Goal: Check status: Check status

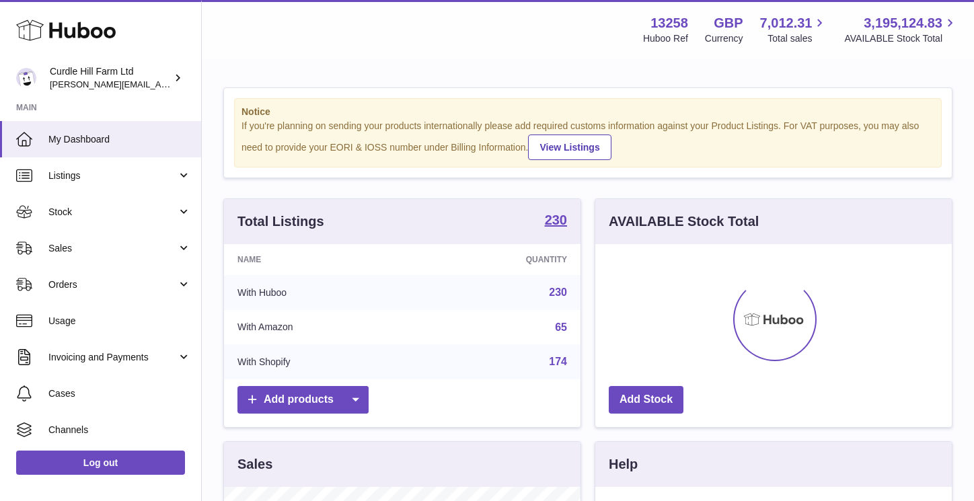
scroll to position [210, 356]
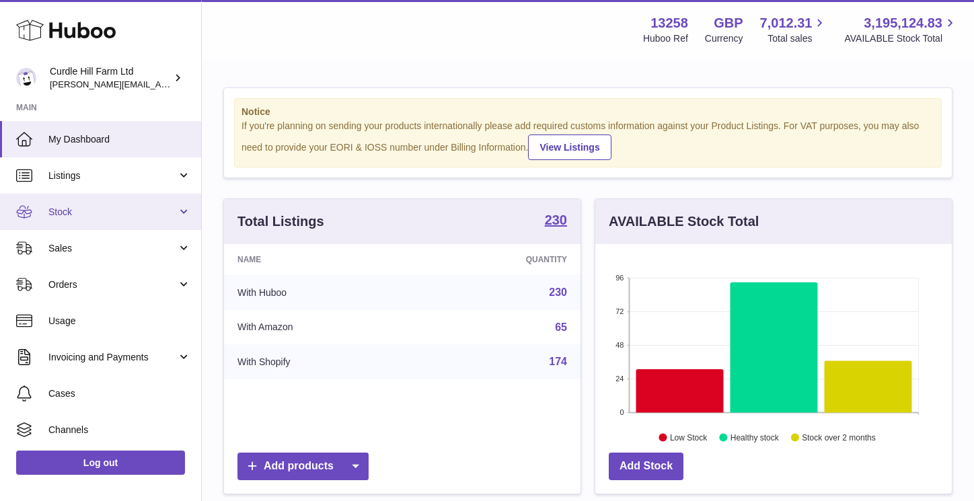
click at [82, 218] on link "Stock" at bounding box center [100, 212] width 201 height 36
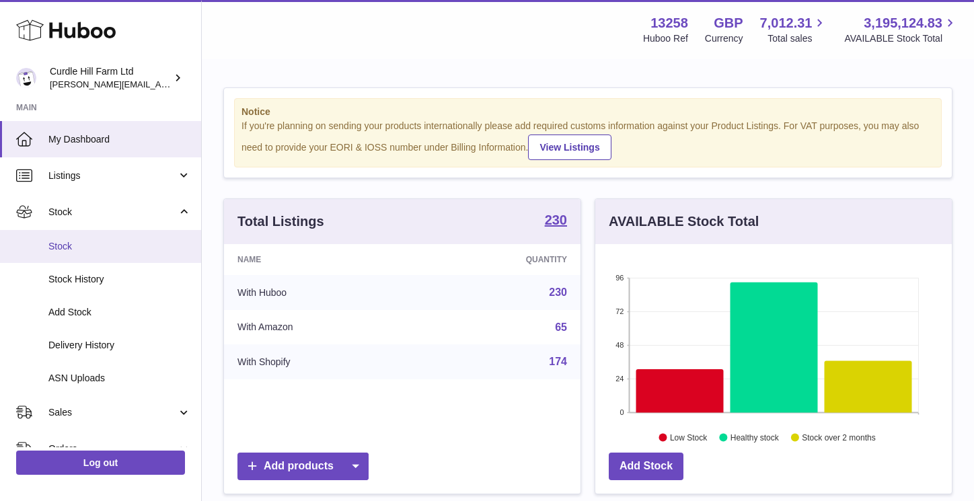
click at [83, 244] on span "Stock" at bounding box center [119, 246] width 143 height 13
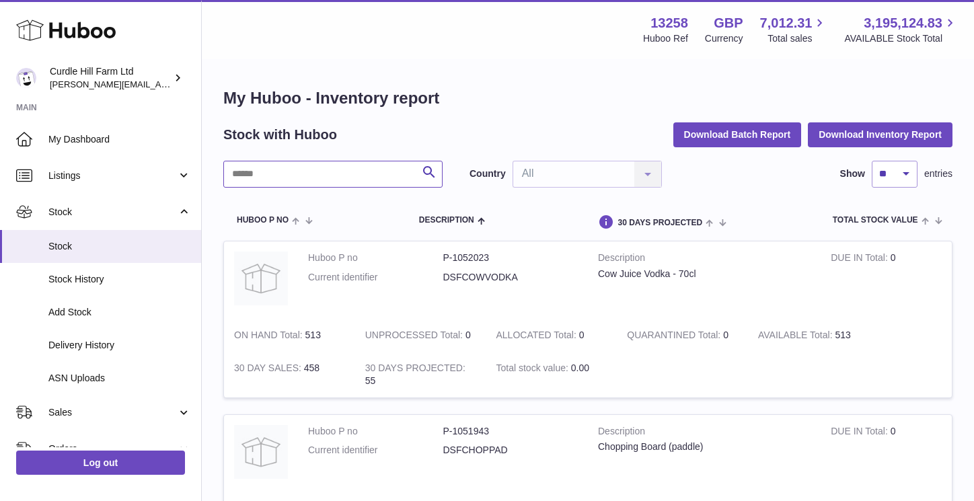
click at [371, 172] on input "text" at bounding box center [332, 174] width 219 height 27
click at [286, 172] on input "text" at bounding box center [332, 174] width 219 height 27
paste input "******"
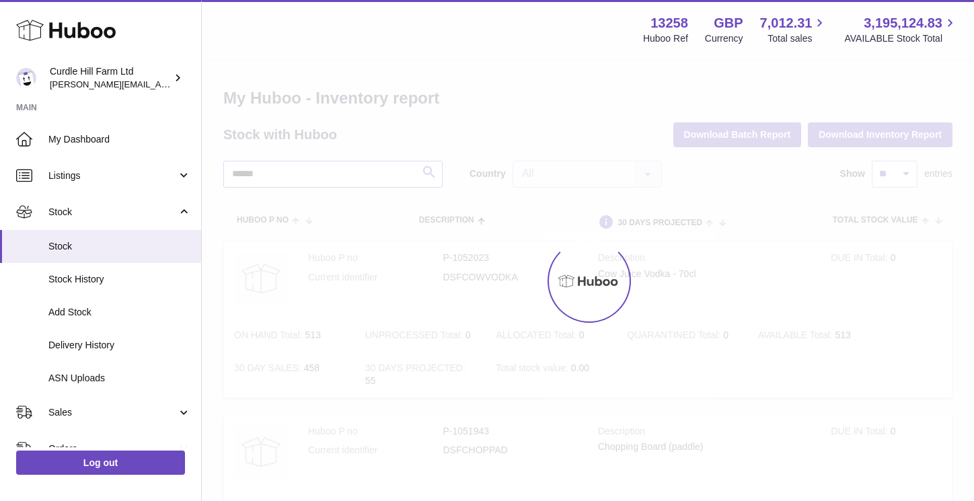
type input "******"
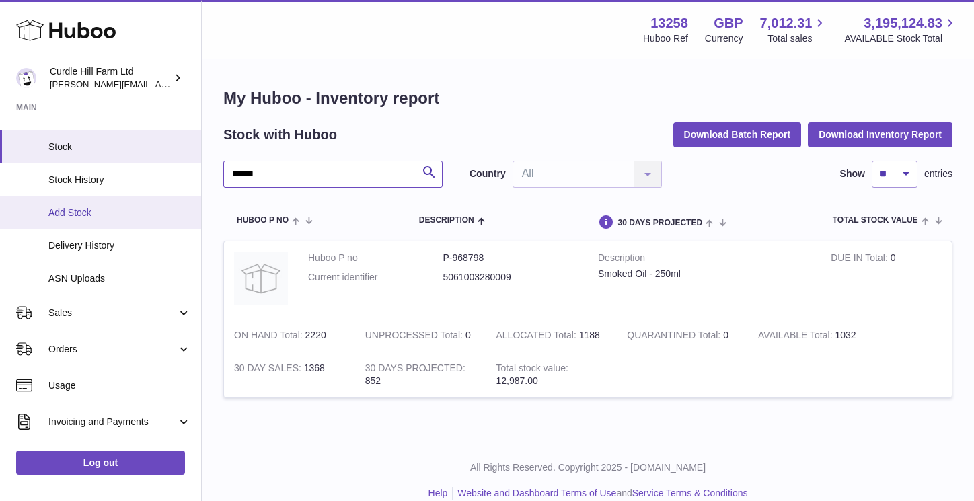
scroll to position [104, 0]
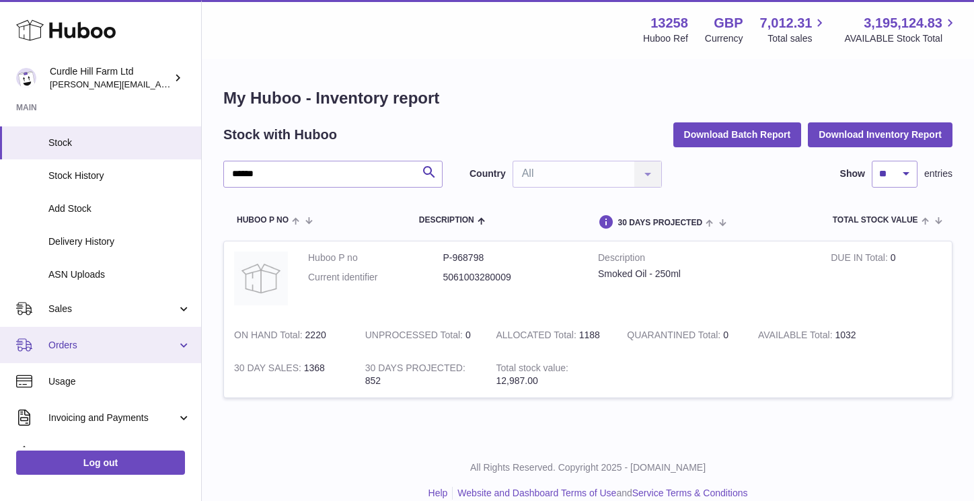
click at [87, 344] on span "Orders" at bounding box center [112, 345] width 128 height 13
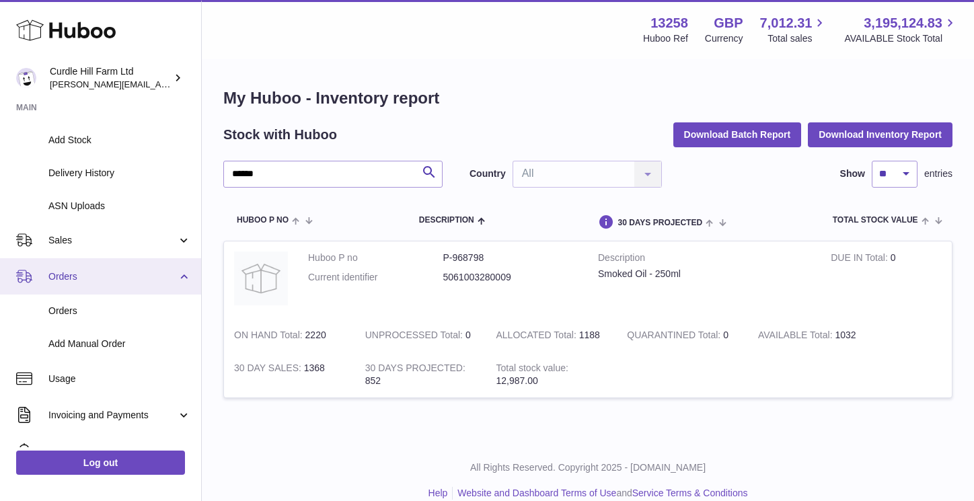
scroll to position [207, 0]
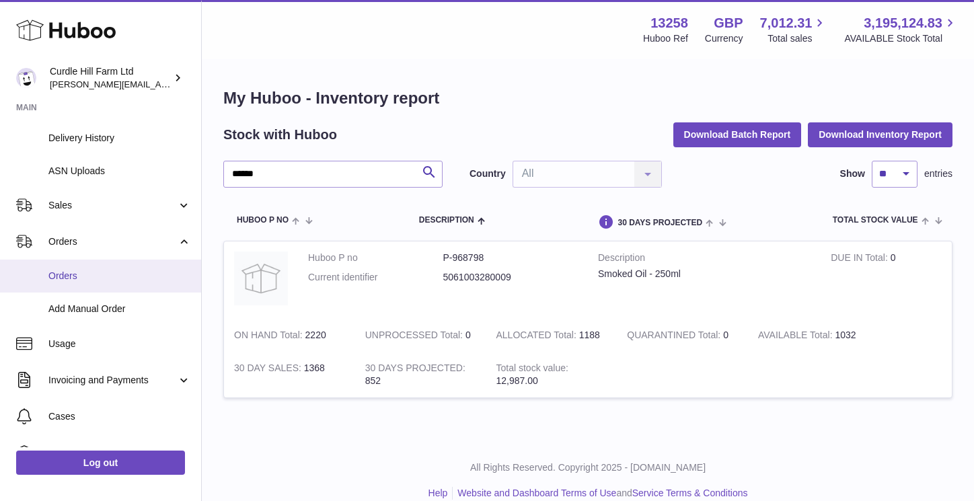
click at [75, 280] on span "Orders" at bounding box center [119, 276] width 143 height 13
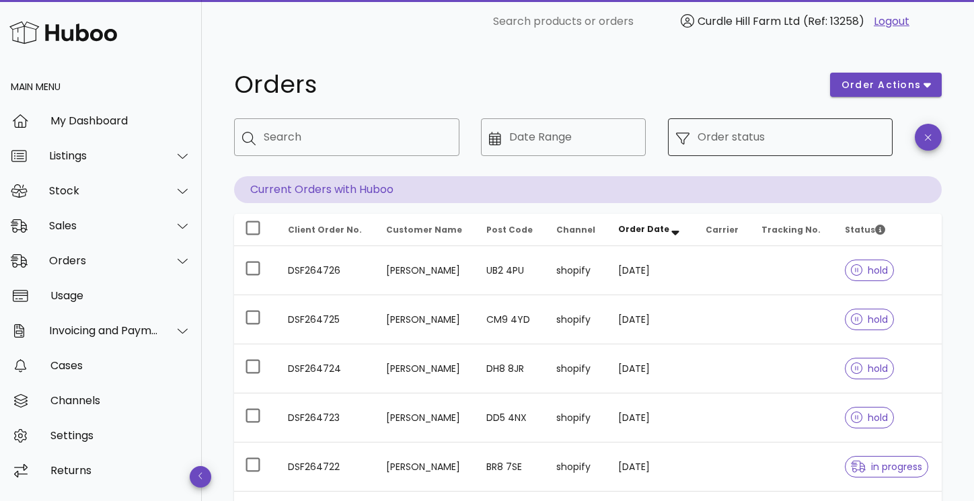
click at [706, 130] on div "Order status" at bounding box center [791, 137] width 188 height 38
click at [719, 147] on input "Order status" at bounding box center [791, 137] width 188 height 22
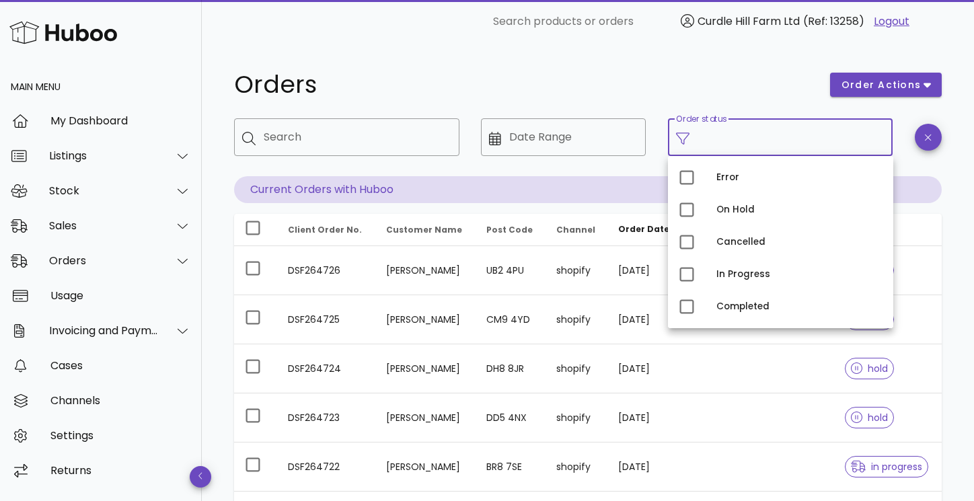
click at [617, 89] on h1 "Orders" at bounding box center [524, 85] width 580 height 24
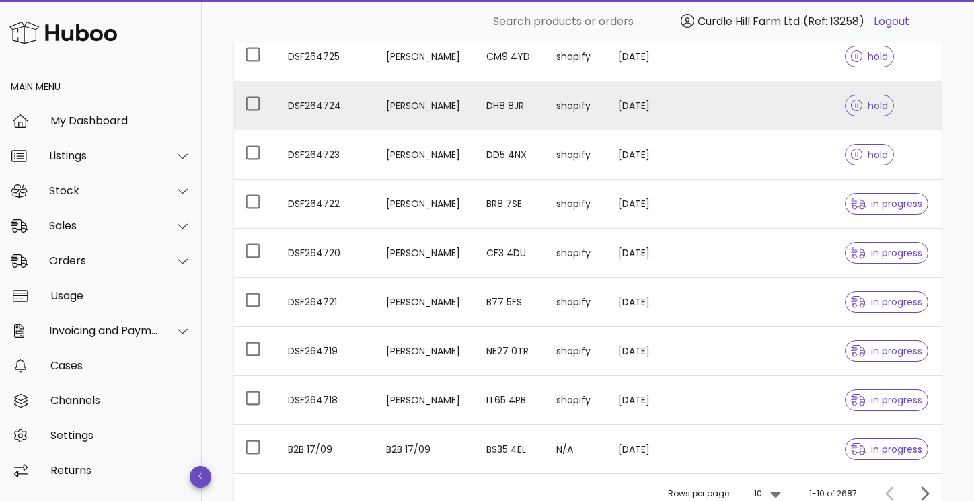
scroll to position [384, 0]
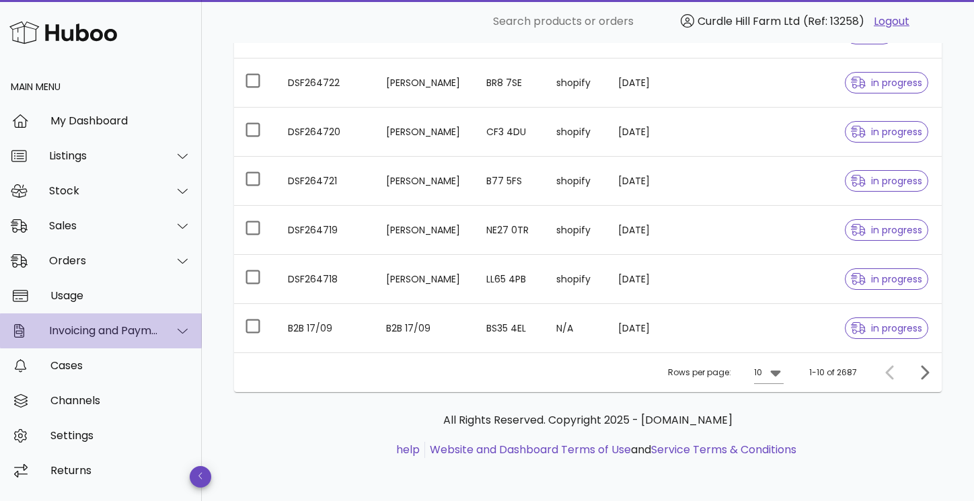
click at [149, 333] on div "Invoicing and Payments" at bounding box center [104, 330] width 110 height 13
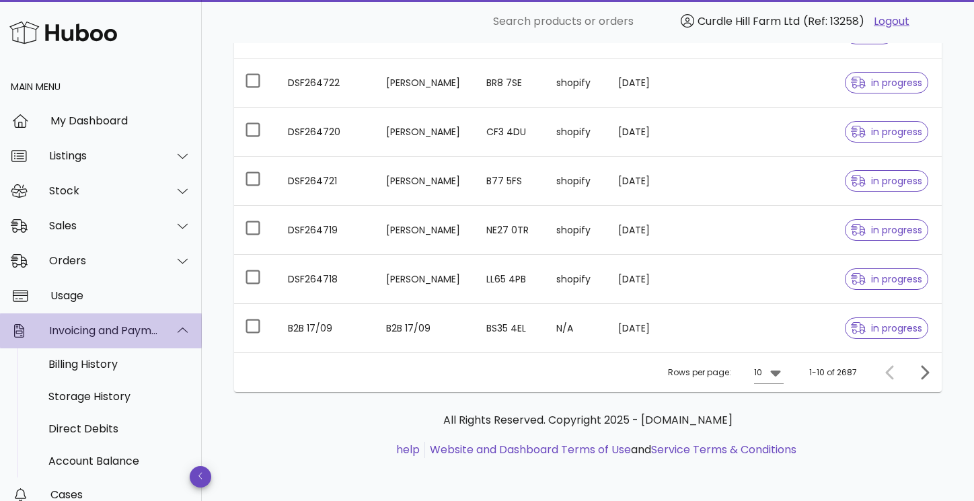
click at [149, 333] on div "Invoicing and Payments" at bounding box center [104, 330] width 110 height 13
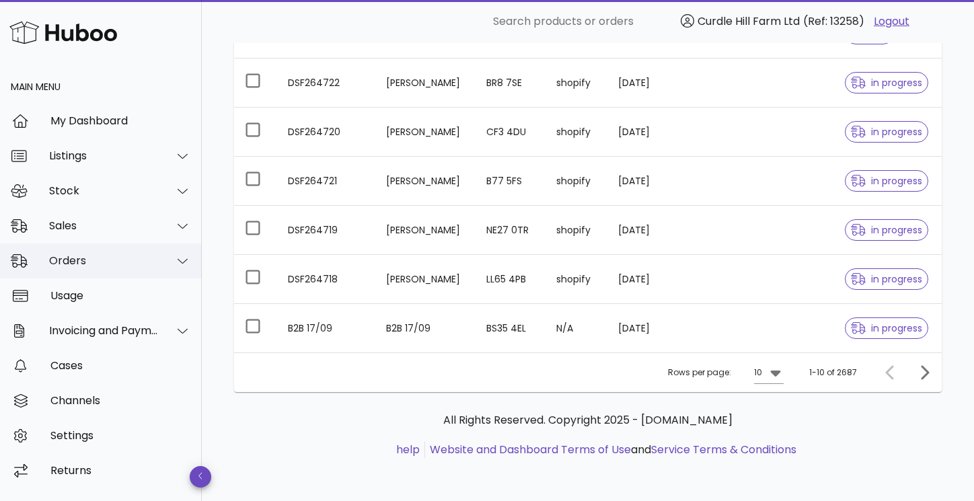
click at [109, 267] on div "Orders" at bounding box center [101, 260] width 202 height 35
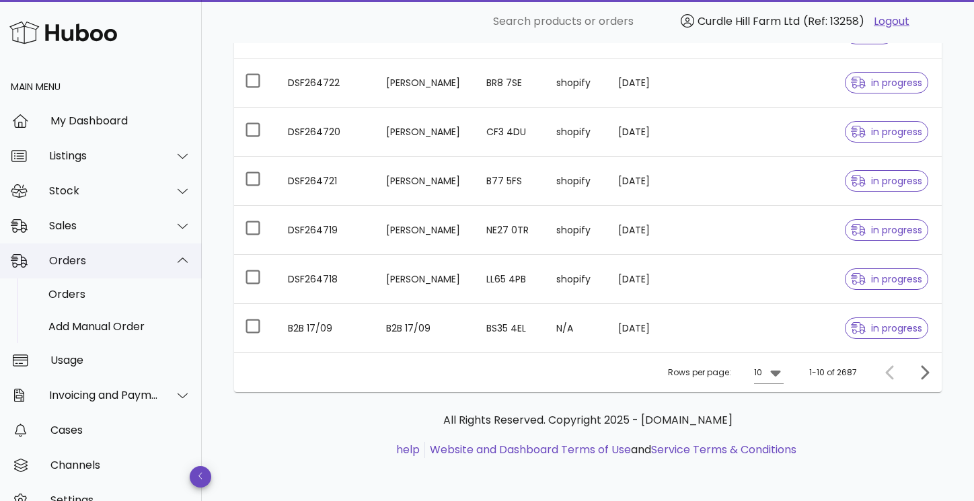
click at [109, 267] on div "Orders" at bounding box center [104, 260] width 110 height 13
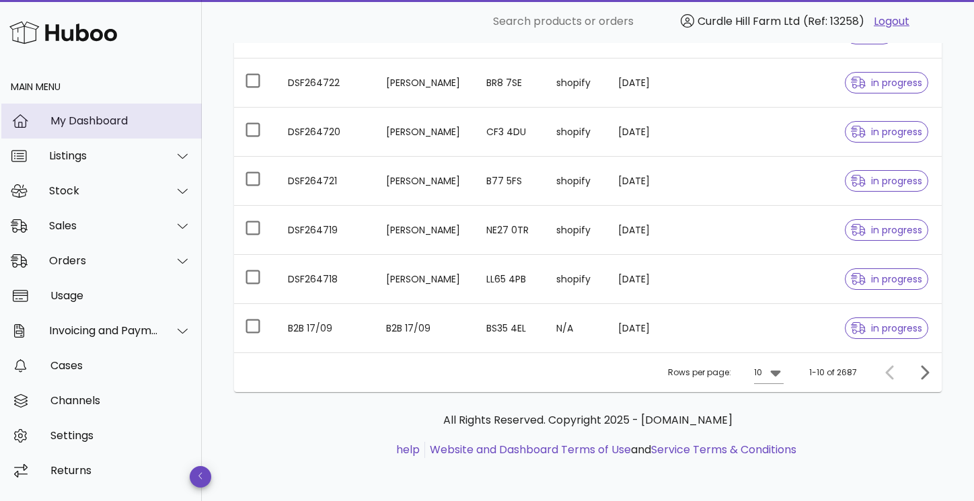
click at [147, 126] on div "My Dashboard" at bounding box center [120, 120] width 141 height 13
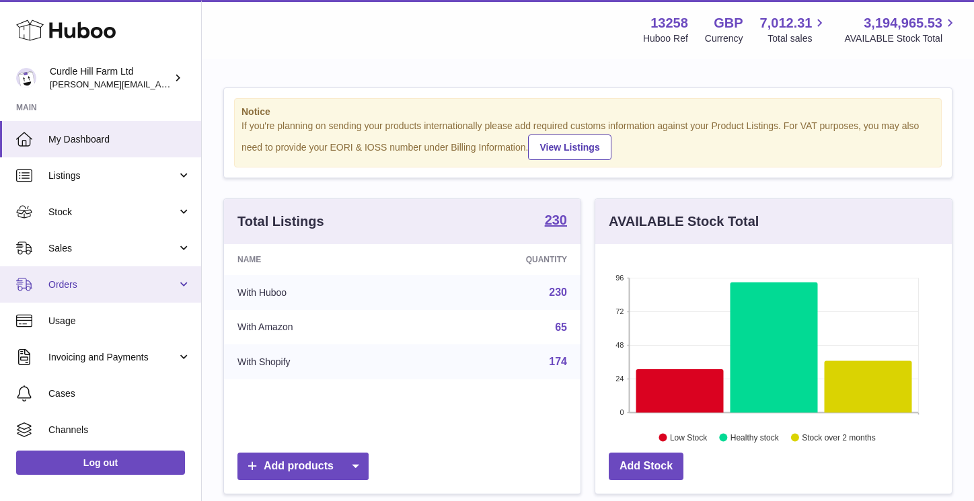
click at [94, 282] on span "Orders" at bounding box center [112, 284] width 128 height 13
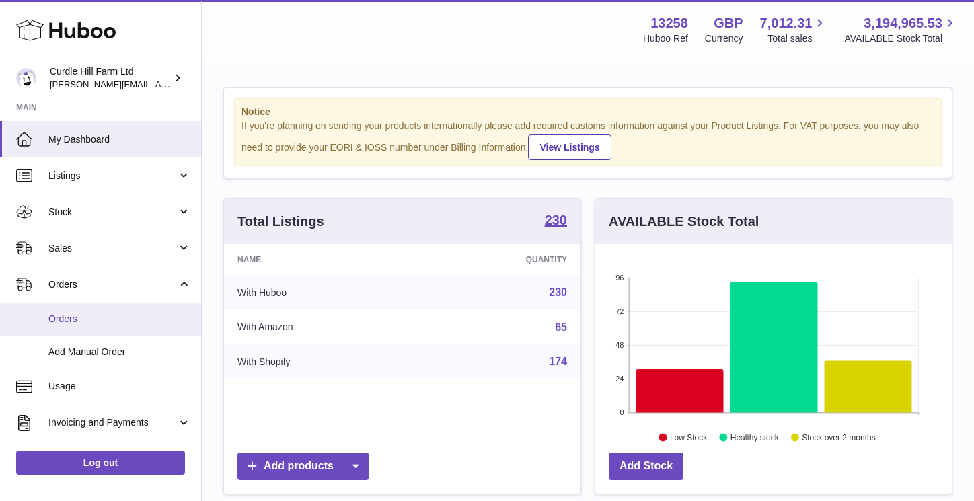
click at [71, 313] on span "Orders" at bounding box center [119, 319] width 143 height 13
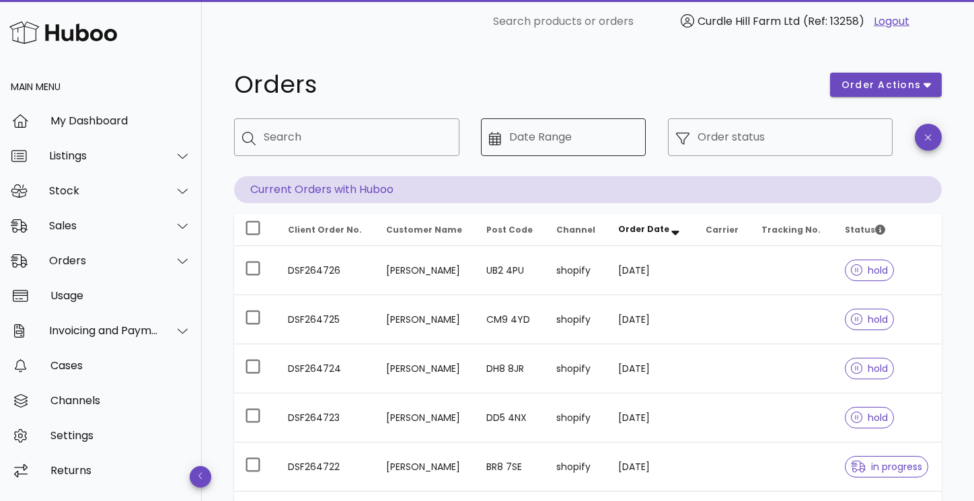
click at [615, 134] on input "Date Range" at bounding box center [573, 137] width 129 height 22
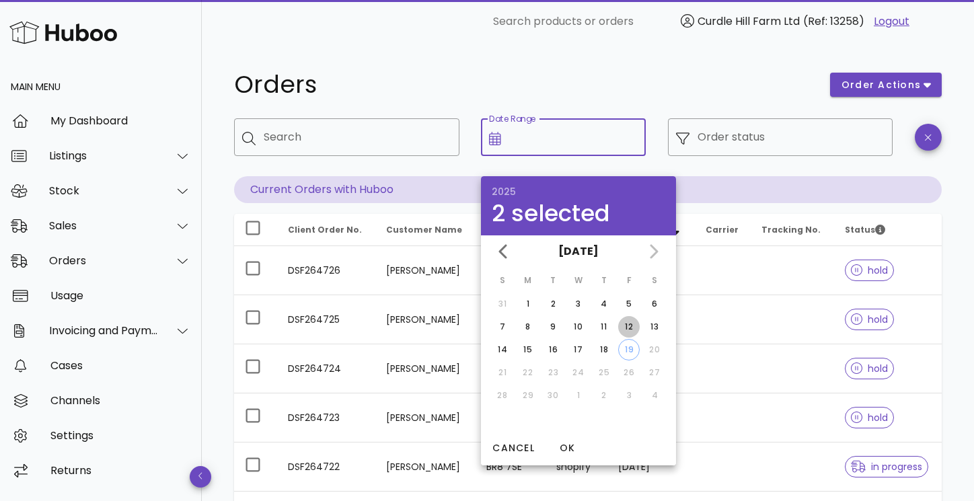
click at [631, 335] on button "12" at bounding box center [629, 327] width 22 height 22
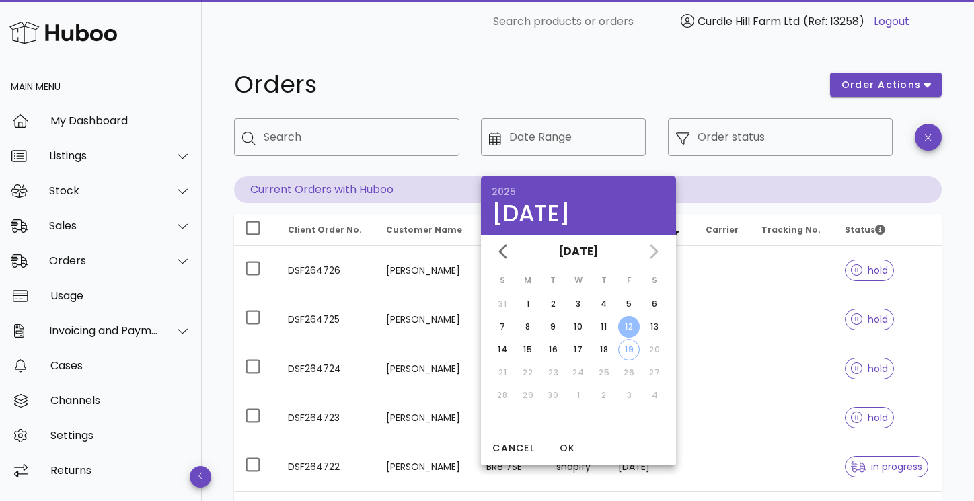
click at [631, 335] on button "12" at bounding box center [629, 327] width 22 height 22
type input "**********"
click at [714, 85] on h1 "Orders" at bounding box center [524, 85] width 580 height 24
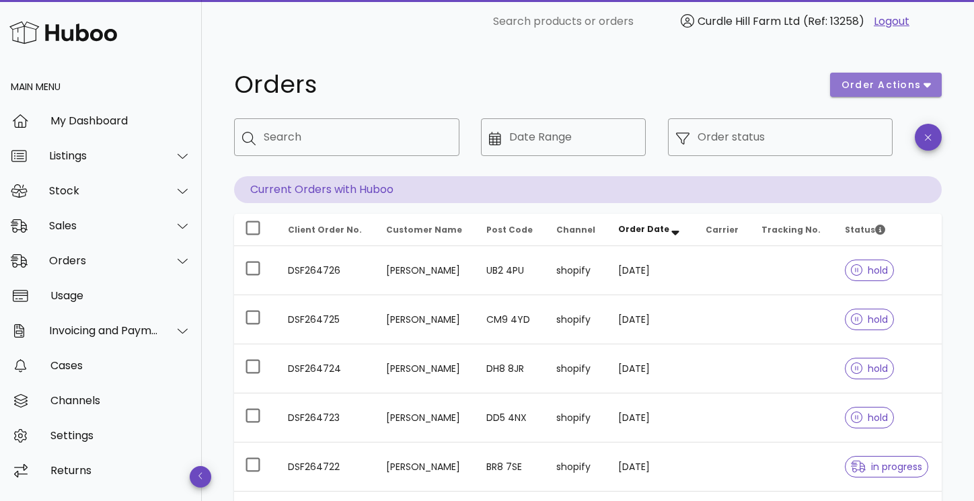
click at [888, 79] on span "order actions" at bounding box center [880, 85] width 81 height 14
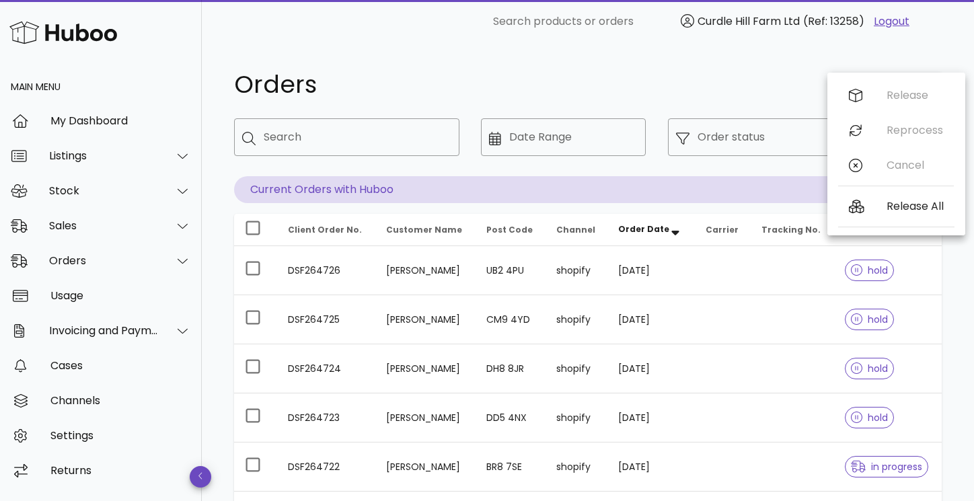
click at [735, 83] on h1 "Orders" at bounding box center [524, 85] width 580 height 24
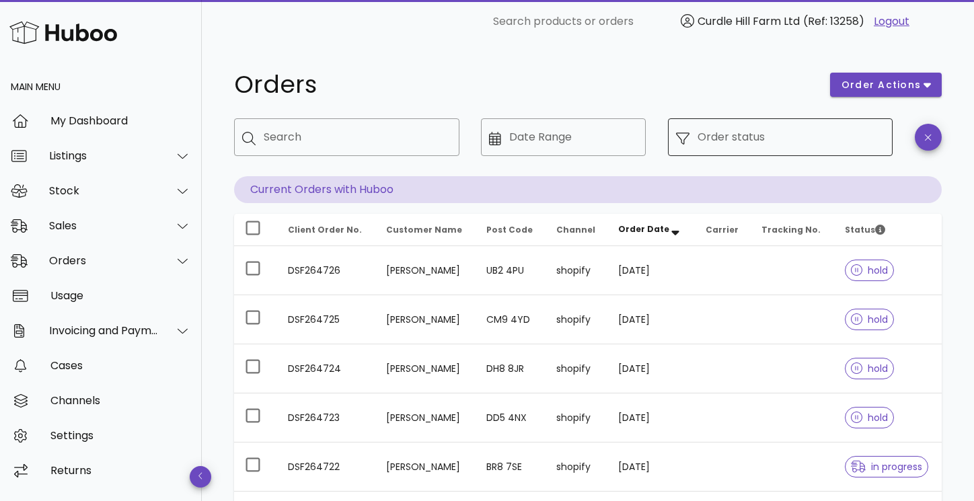
click at [711, 147] on input "Order status" at bounding box center [791, 137] width 188 height 22
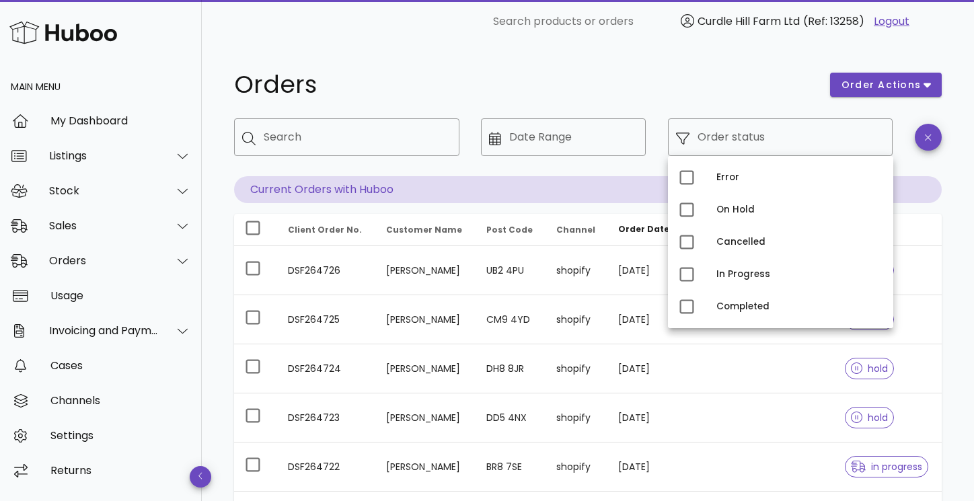
click at [627, 102] on div "Orders" at bounding box center [524, 85] width 596 height 40
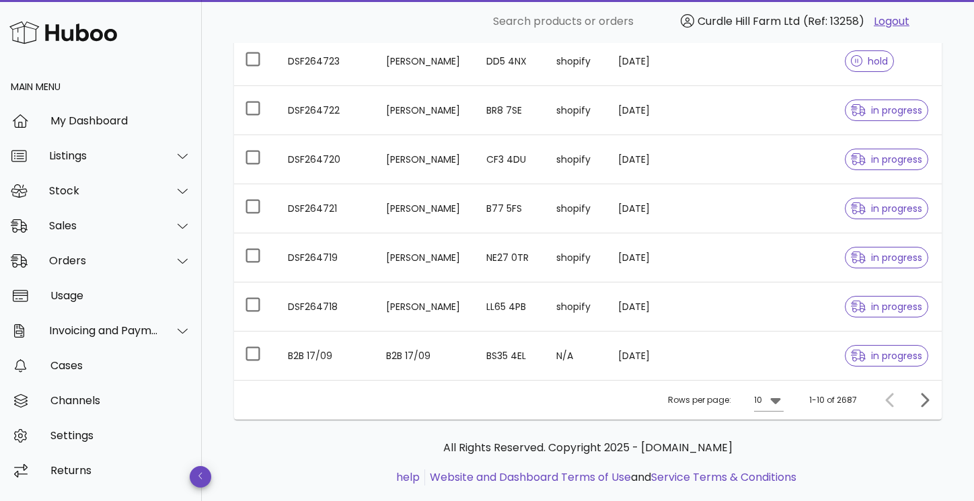
scroll to position [384, 0]
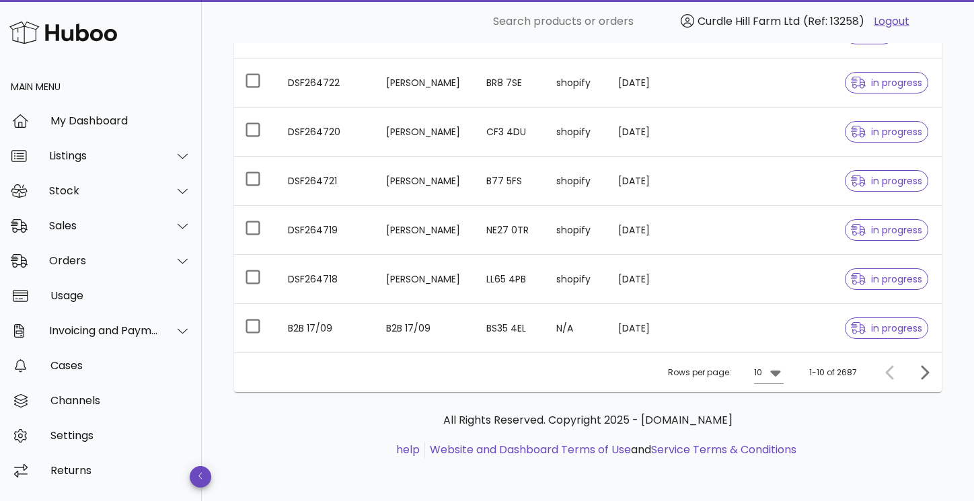
click at [924, 385] on div "Rows per page: 10 1-10 of 2687" at bounding box center [587, 372] width 707 height 40
click at [925, 374] on icon "Next page" at bounding box center [924, 372] width 8 height 14
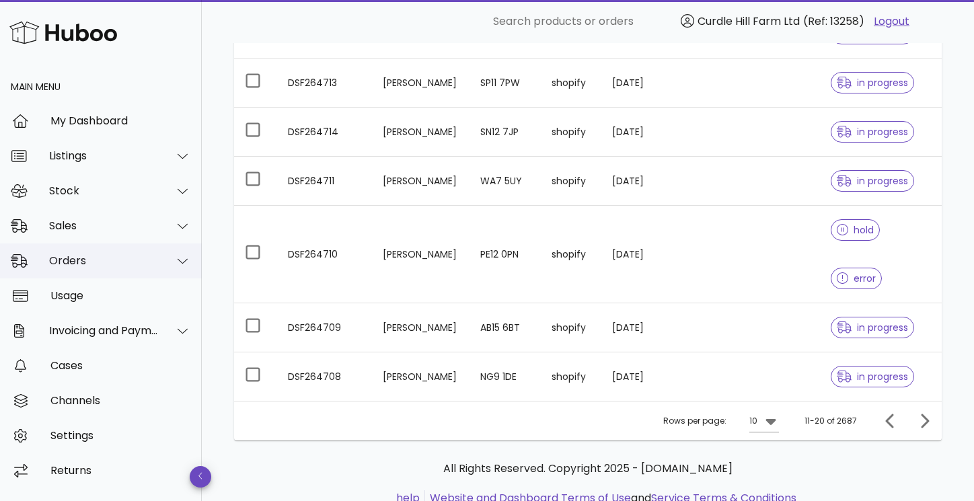
click at [150, 268] on div "Orders" at bounding box center [101, 260] width 202 height 35
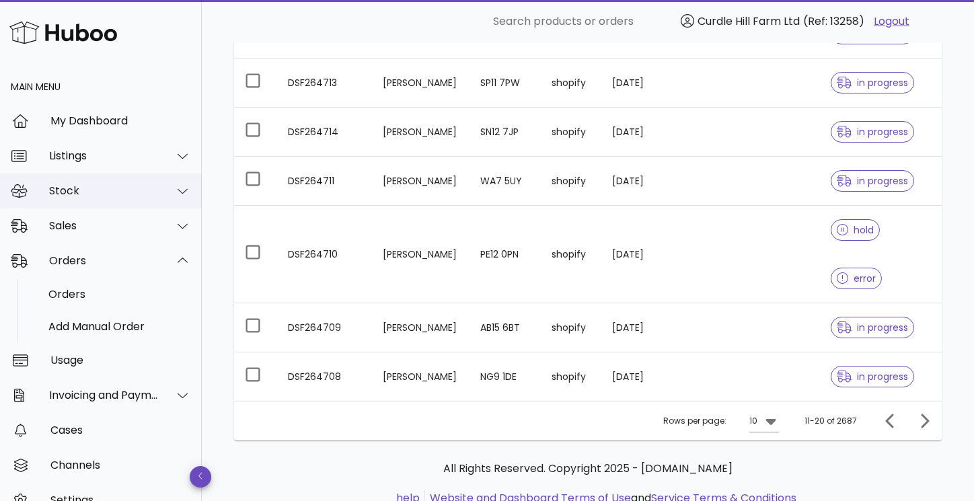
click at [168, 190] on div at bounding box center [175, 191] width 32 height 34
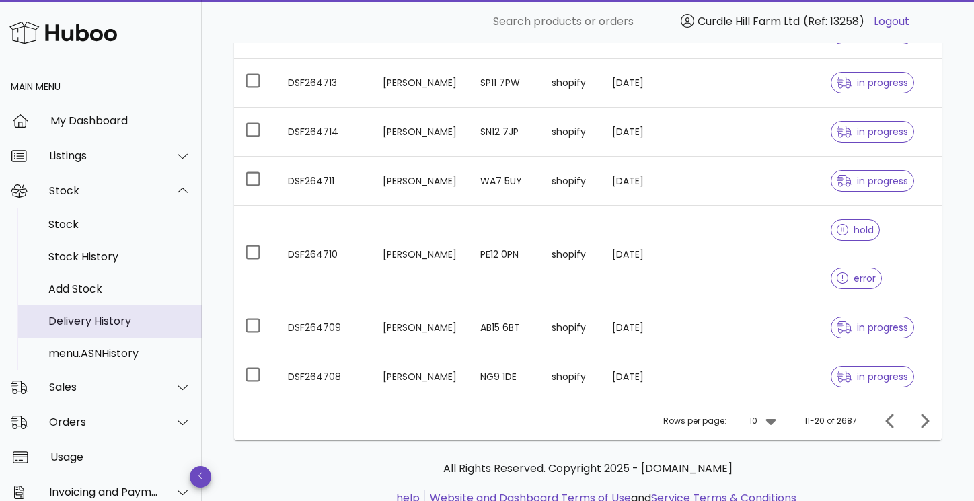
click at [110, 315] on div "Delivery History" at bounding box center [119, 321] width 143 height 13
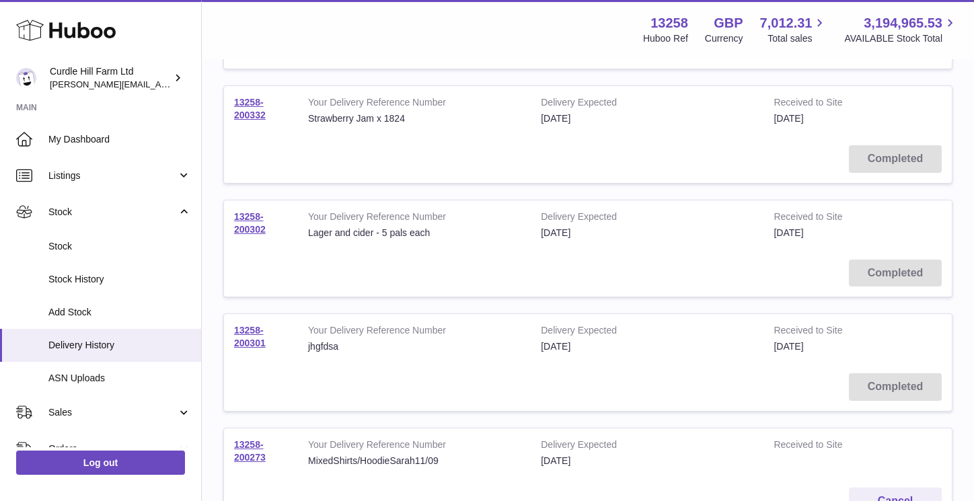
scroll to position [502, 0]
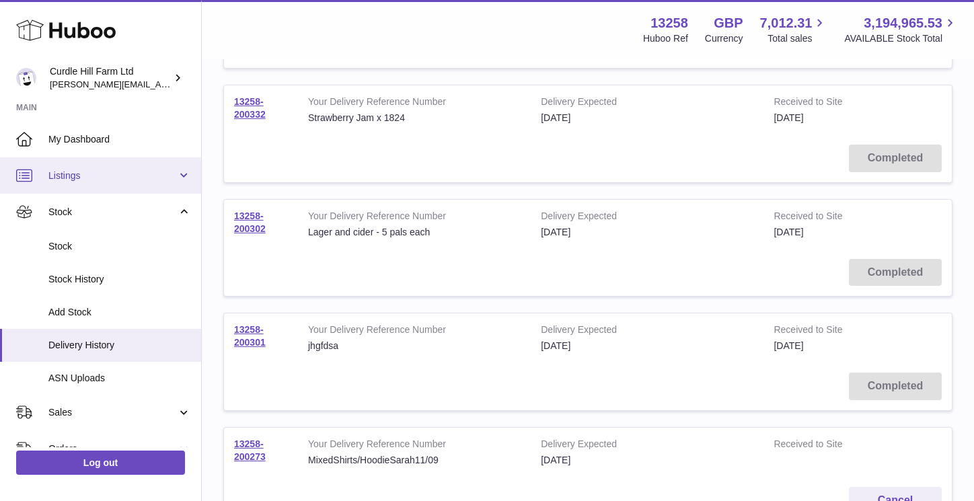
click at [93, 182] on link "Listings" at bounding box center [100, 175] width 201 height 36
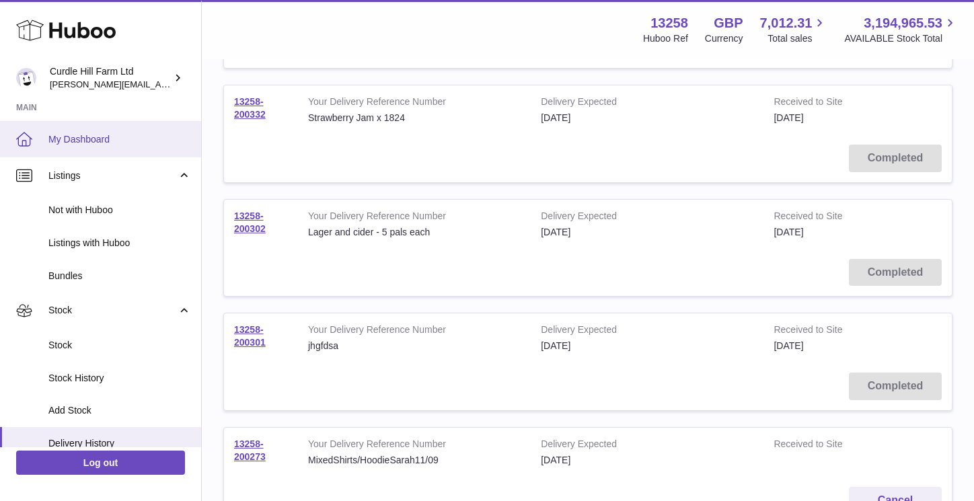
click at [100, 151] on link "My Dashboard" at bounding box center [100, 139] width 201 height 36
